Goal: Transaction & Acquisition: Purchase product/service

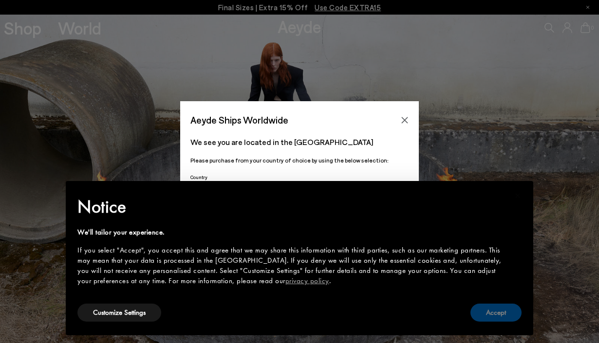
click at [489, 311] on button "Accept" at bounding box center [495, 313] width 51 height 18
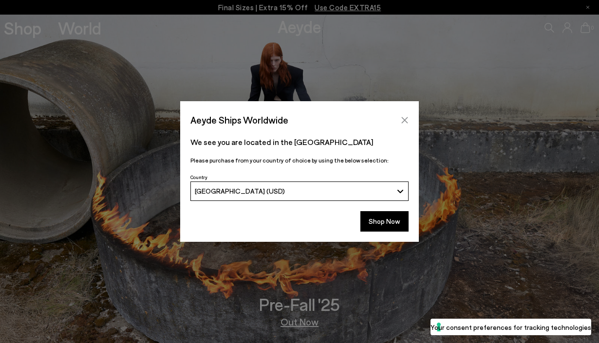
click at [401, 123] on icon "Close" at bounding box center [405, 120] width 8 height 8
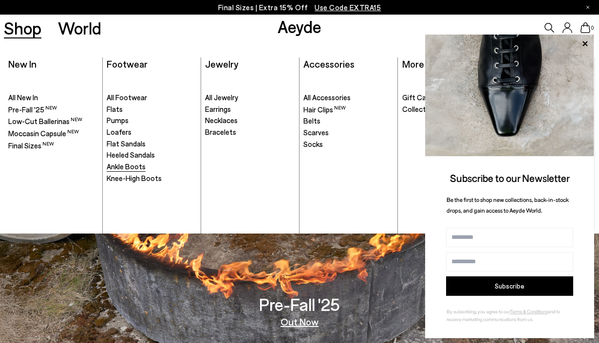
click at [132, 168] on span "Ankle Boots" at bounding box center [126, 166] width 39 height 9
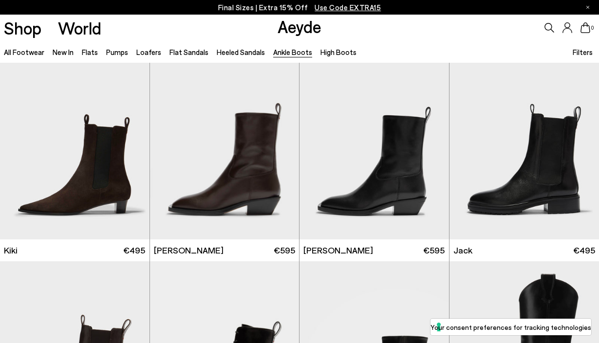
scroll to position [1262, 0]
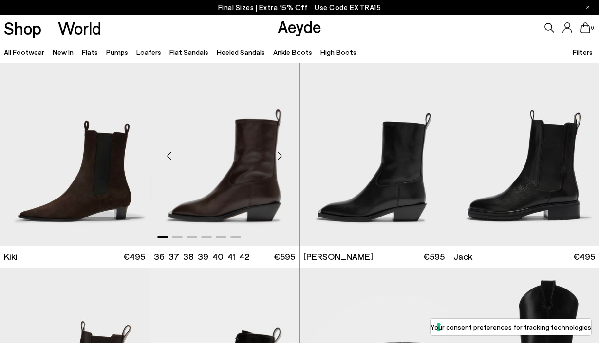
click at [234, 164] on img "1 / 6" at bounding box center [224, 152] width 149 height 188
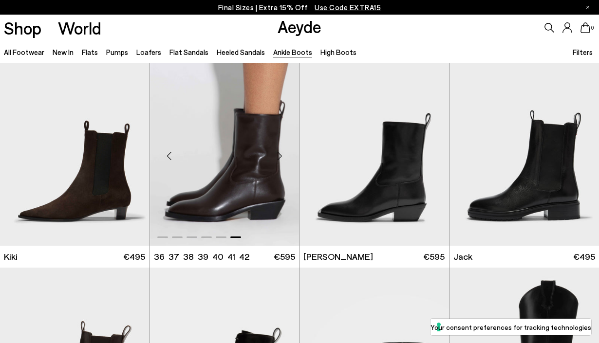
click at [199, 164] on div at bounding box center [224, 152] width 149 height 188
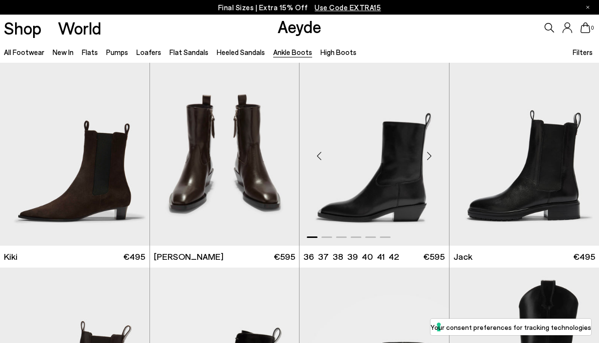
click at [352, 169] on img "1 / 6" at bounding box center [373, 152] width 149 height 188
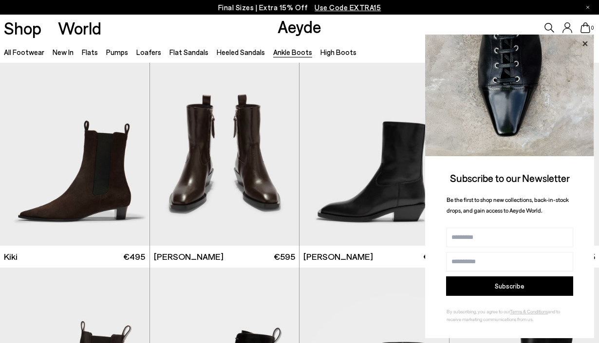
click at [584, 42] on icon at bounding box center [584, 43] width 5 height 5
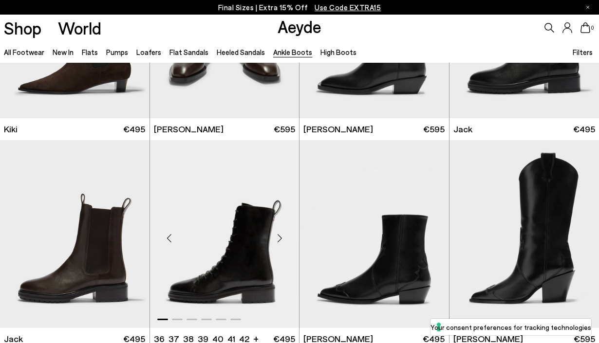
scroll to position [1261, 0]
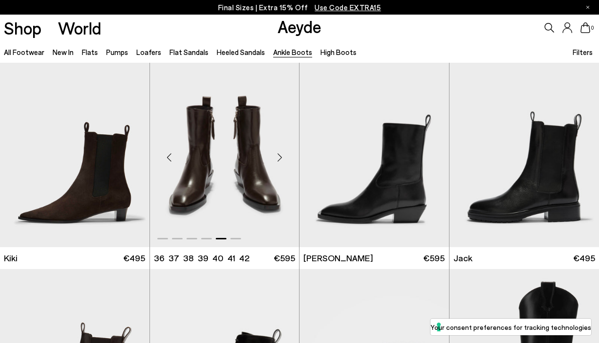
click at [217, 148] on img "5 / 6" at bounding box center [224, 154] width 149 height 188
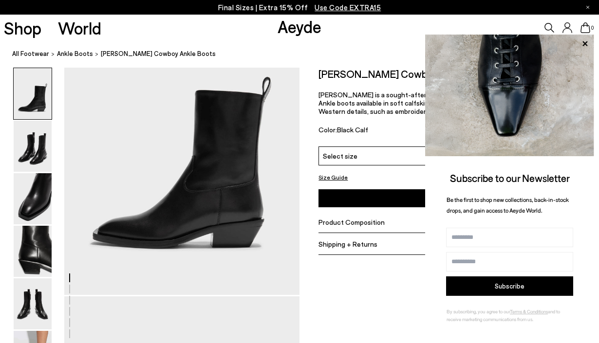
scroll to position [90, 0]
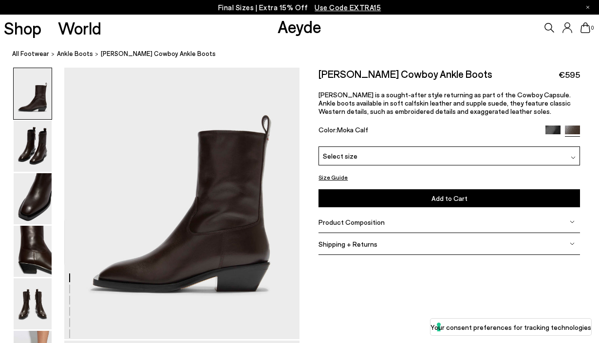
scroll to position [44, 0]
